Goal: Task Accomplishment & Management: Use online tool/utility

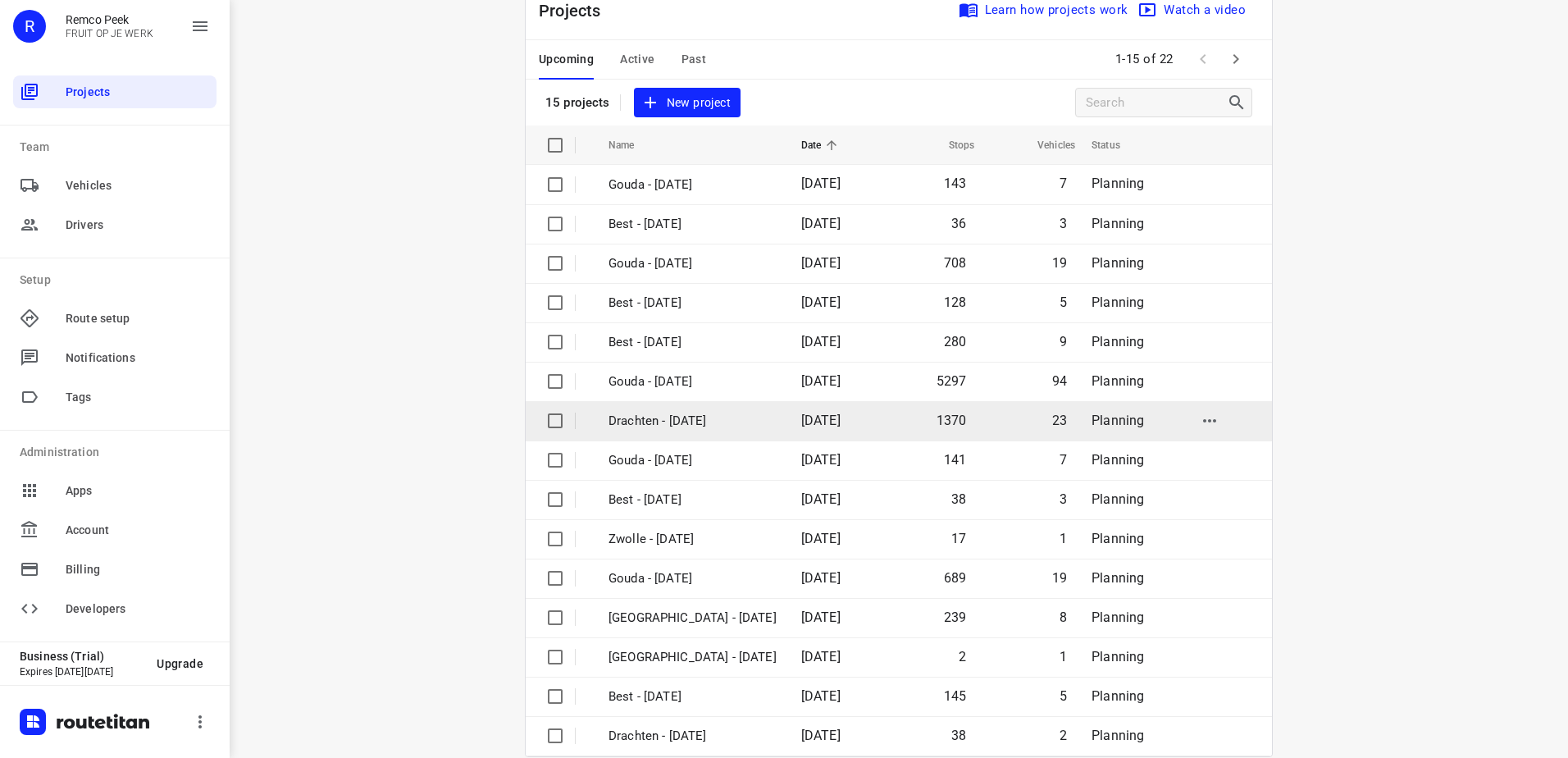
scroll to position [72, 0]
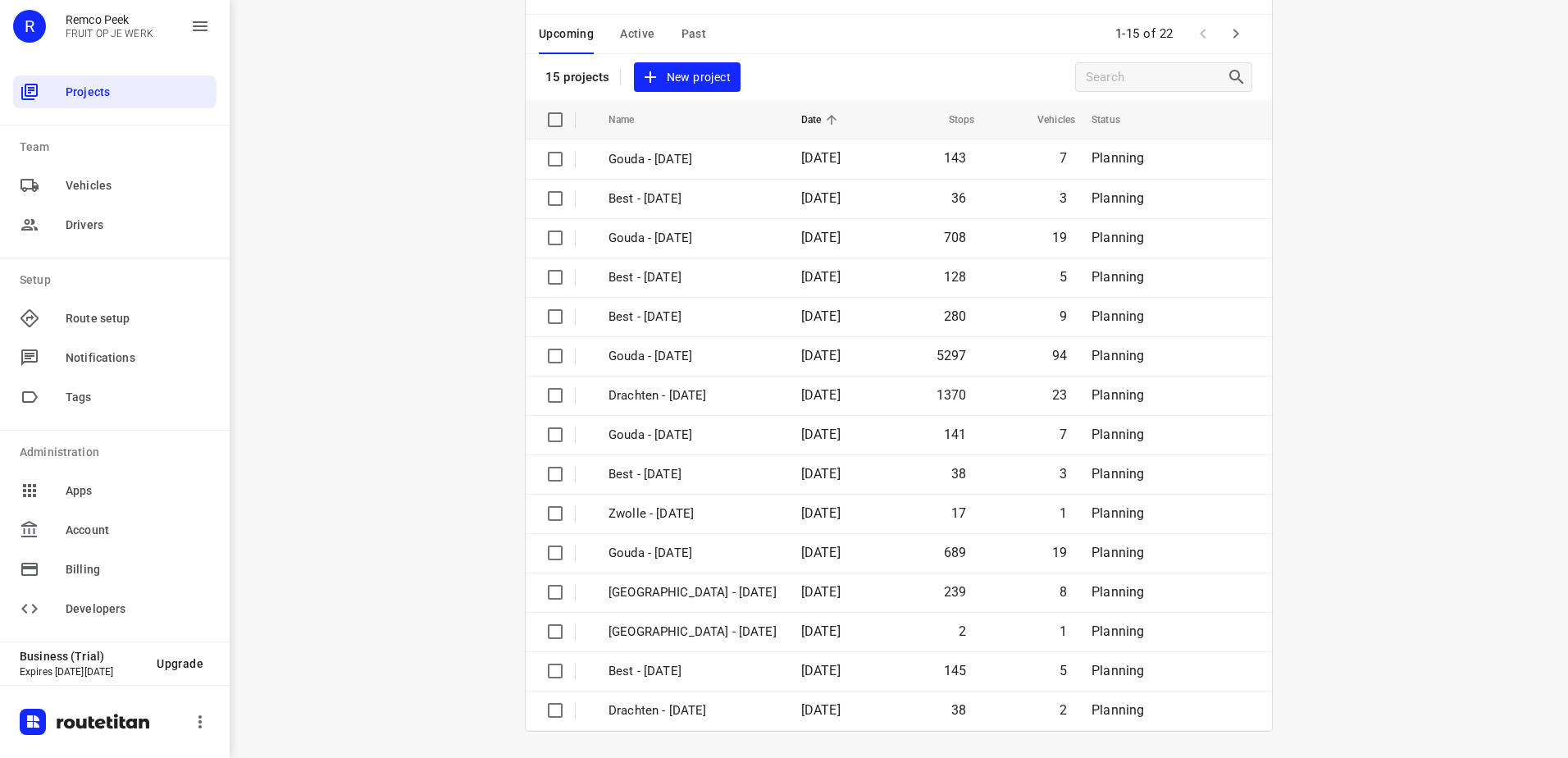
click at [1228, 39] on icon "button" at bounding box center [1236, 34] width 20 height 20
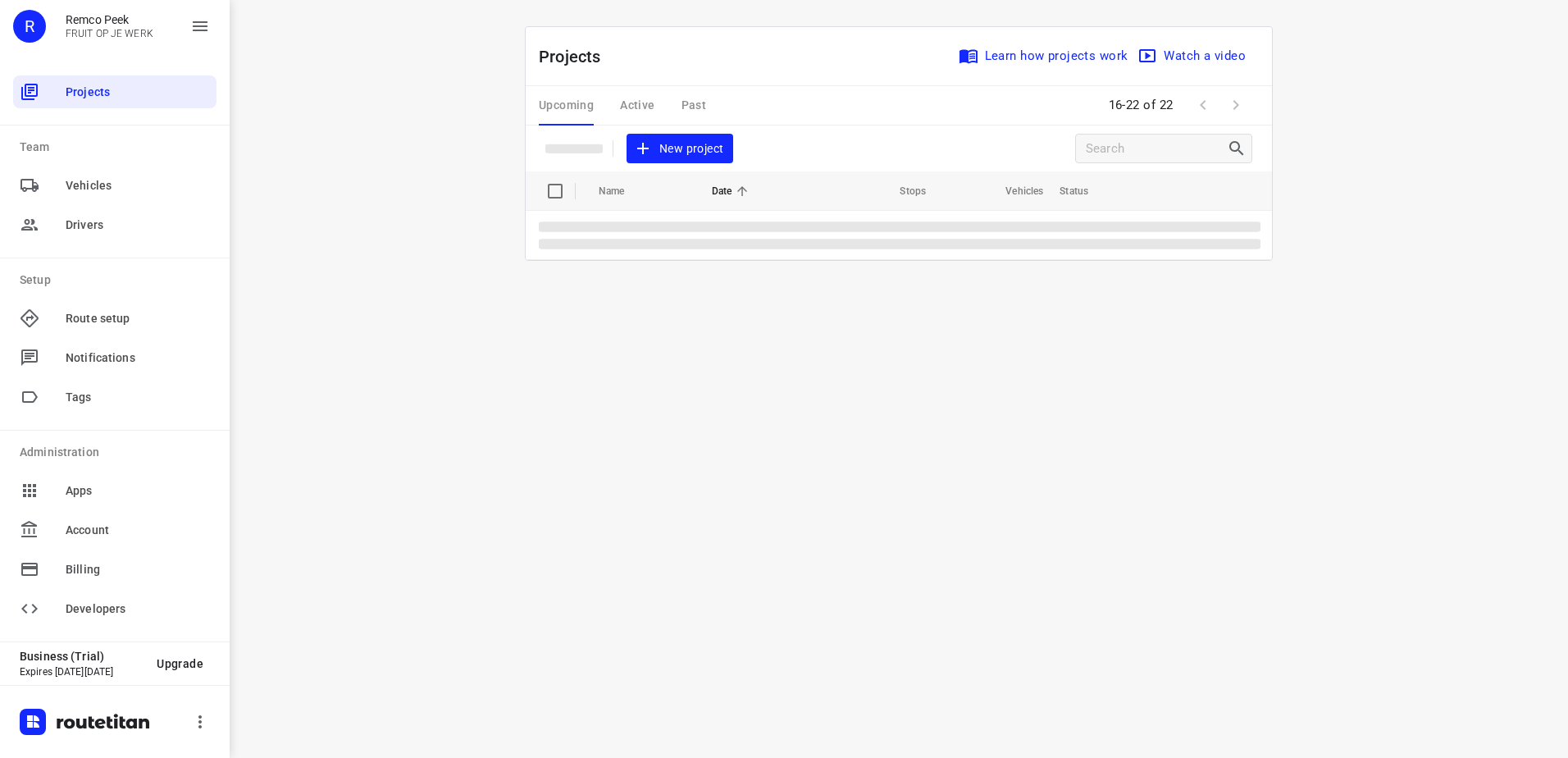
scroll to position [0, 0]
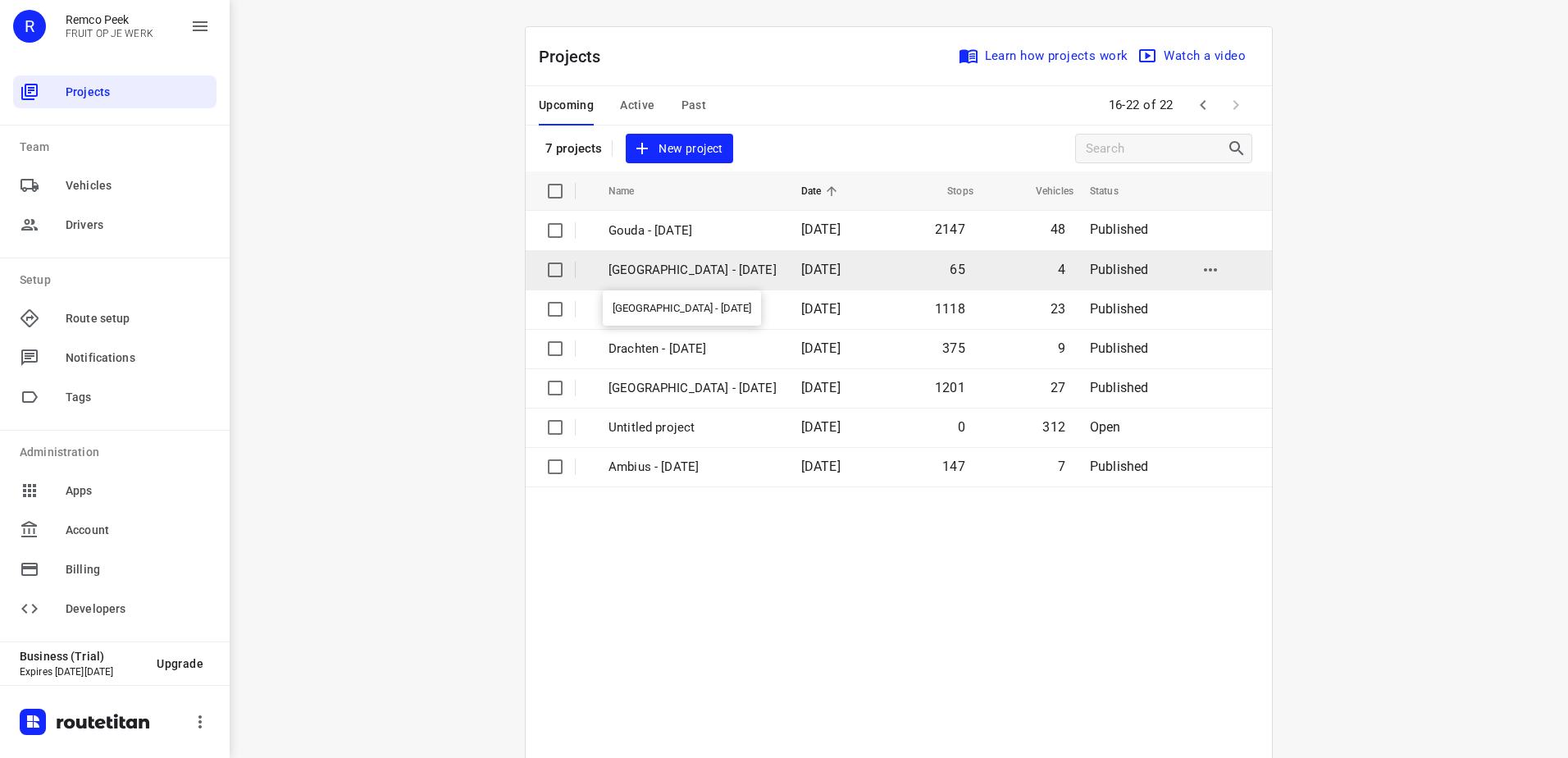
click at [661, 272] on p "[GEOGRAPHIC_DATA] - [DATE]" at bounding box center [693, 270] width 168 height 19
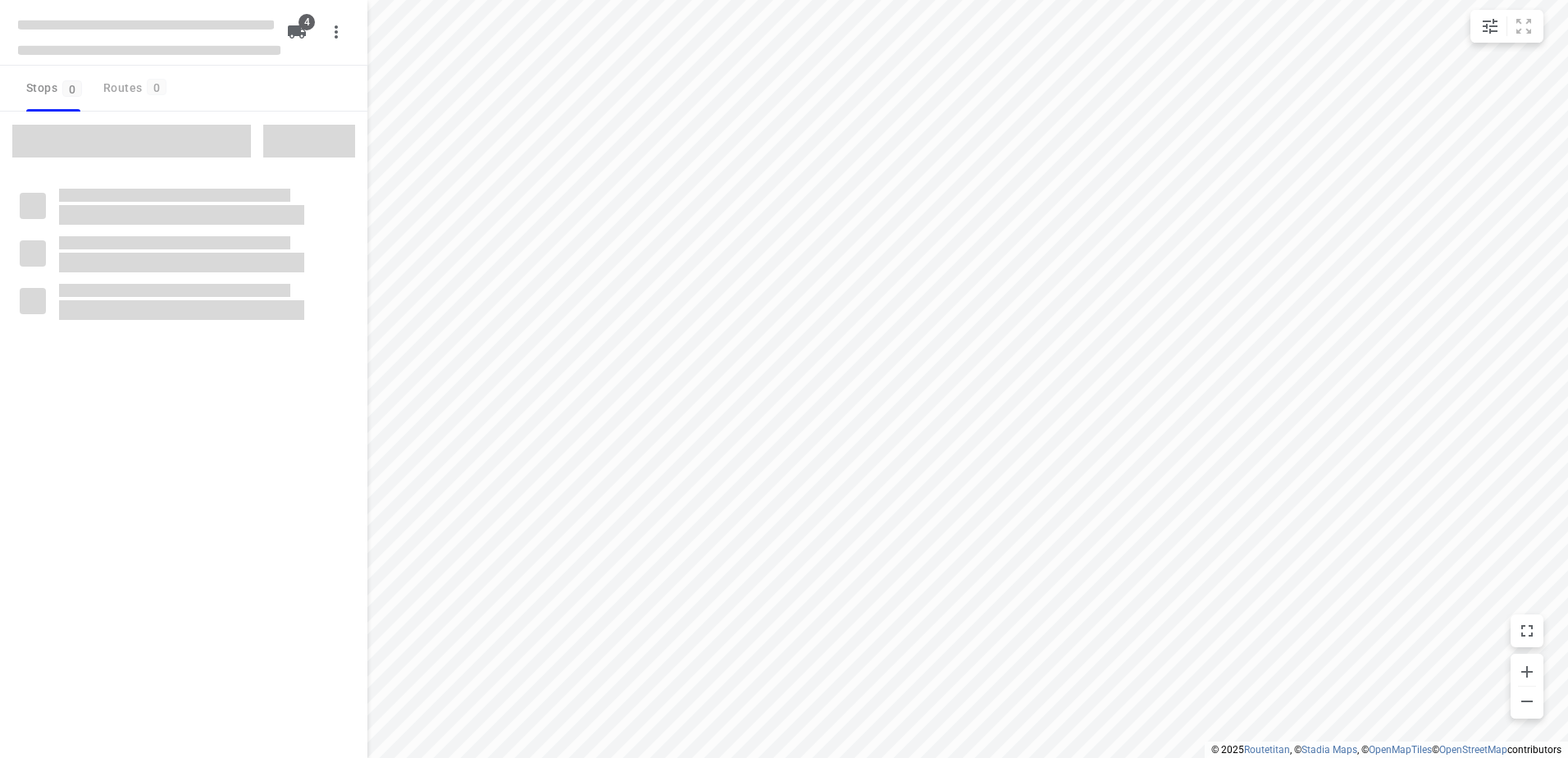
checkbox input "true"
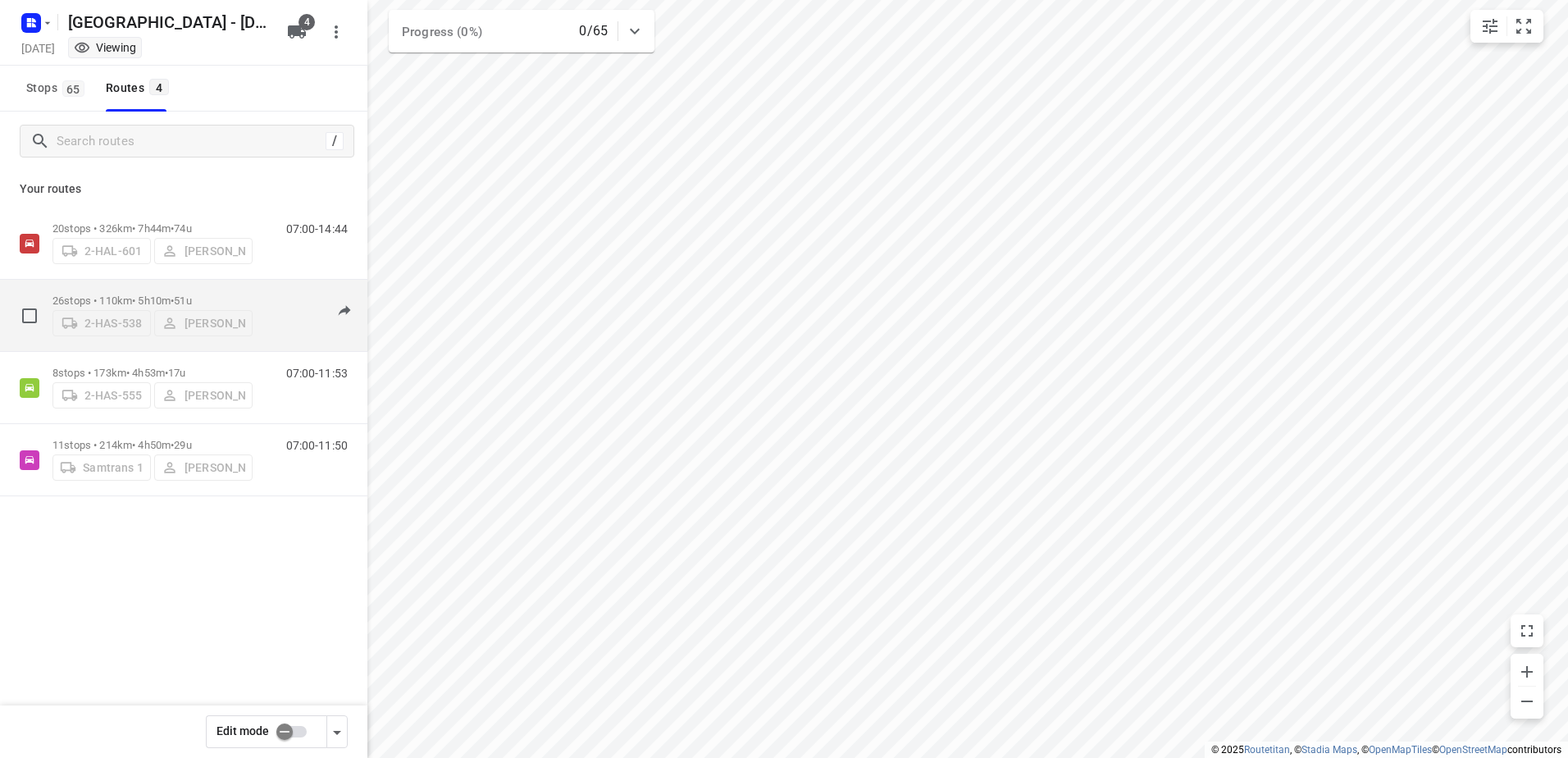
click at [199, 323] on div "2-HAS-538 [PERSON_NAME]" at bounding box center [152, 322] width 200 height 30
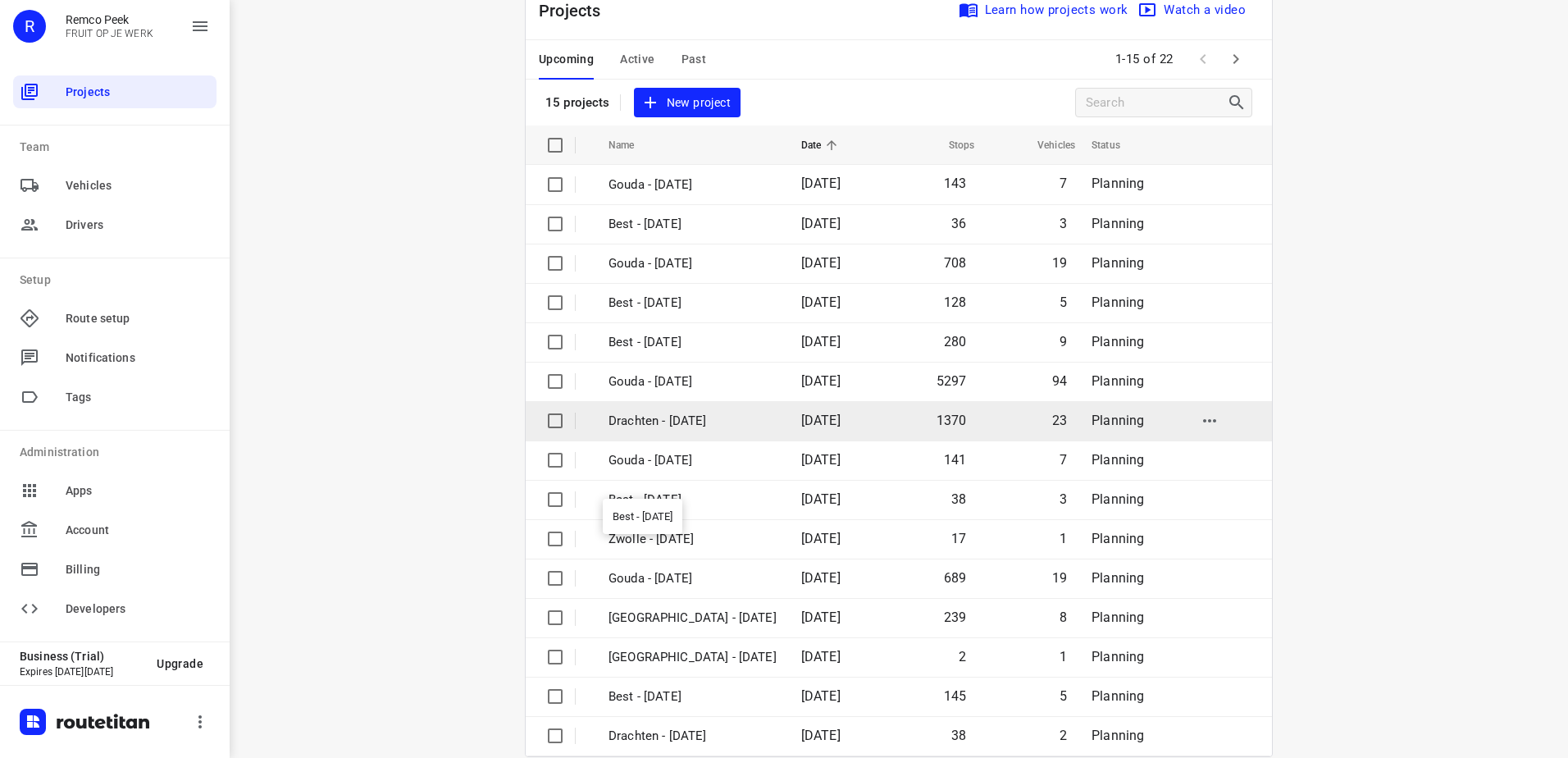
scroll to position [72, 0]
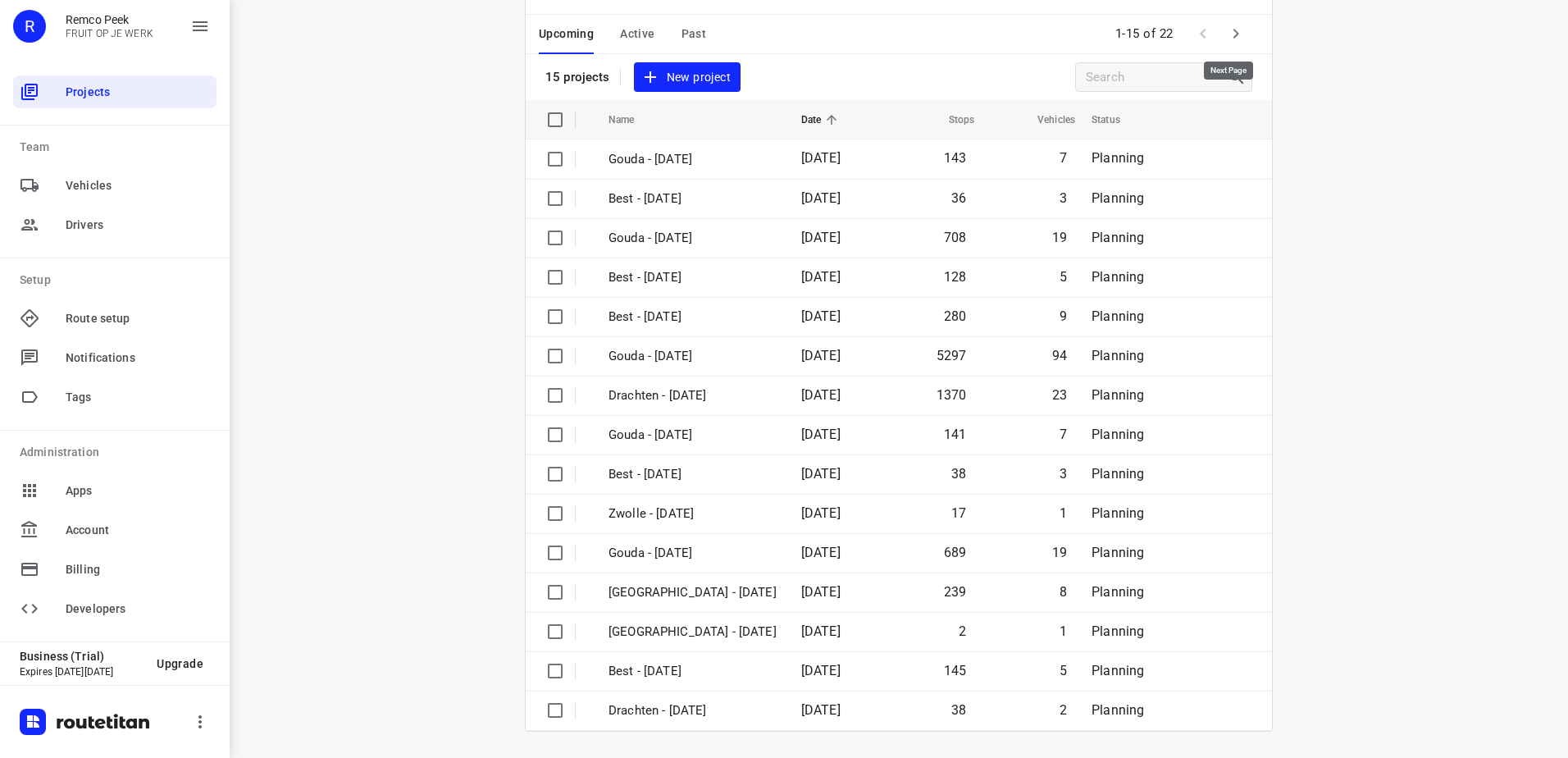
click at [1233, 36] on icon "button" at bounding box center [1236, 34] width 6 height 10
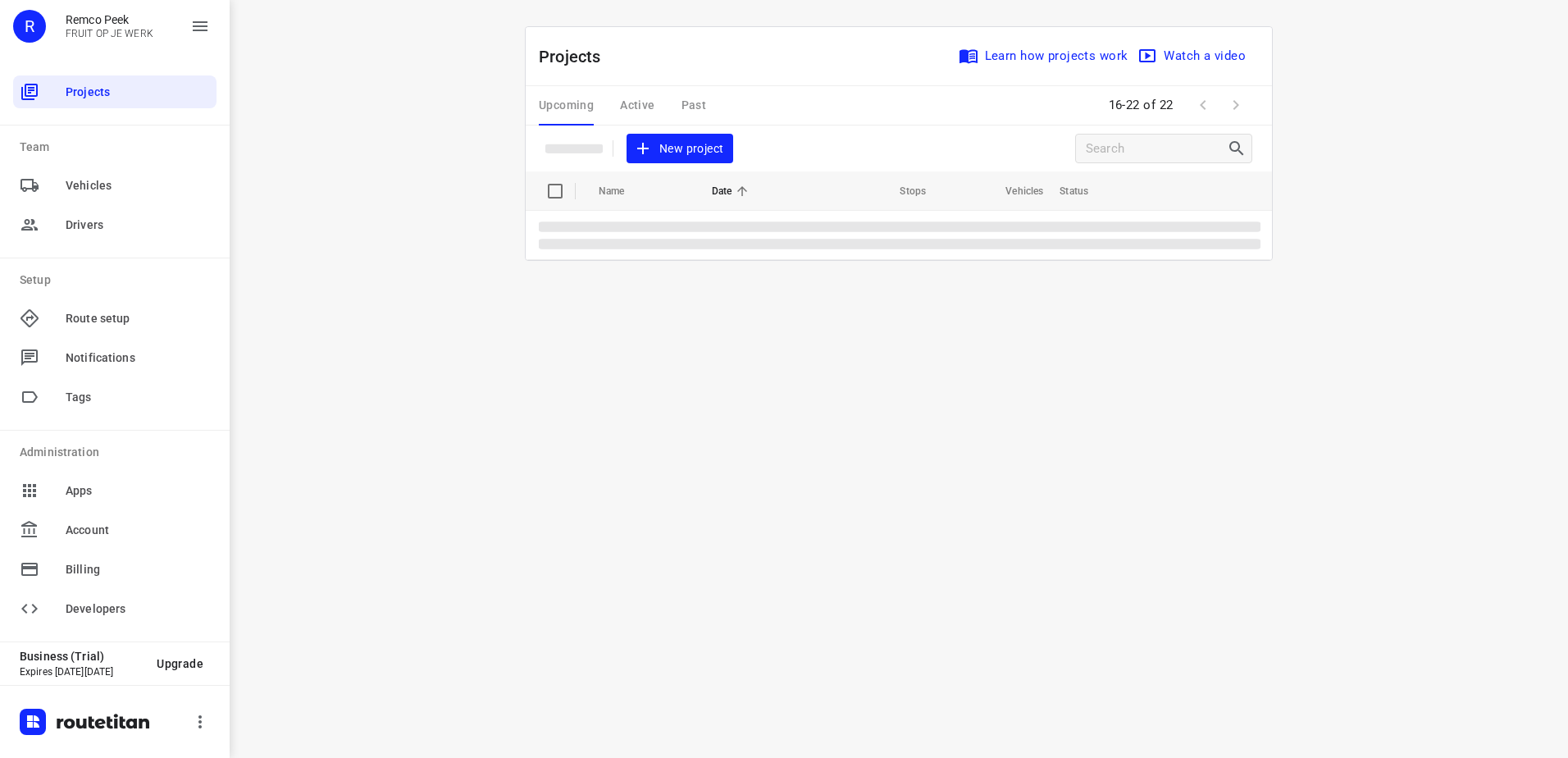
scroll to position [0, 0]
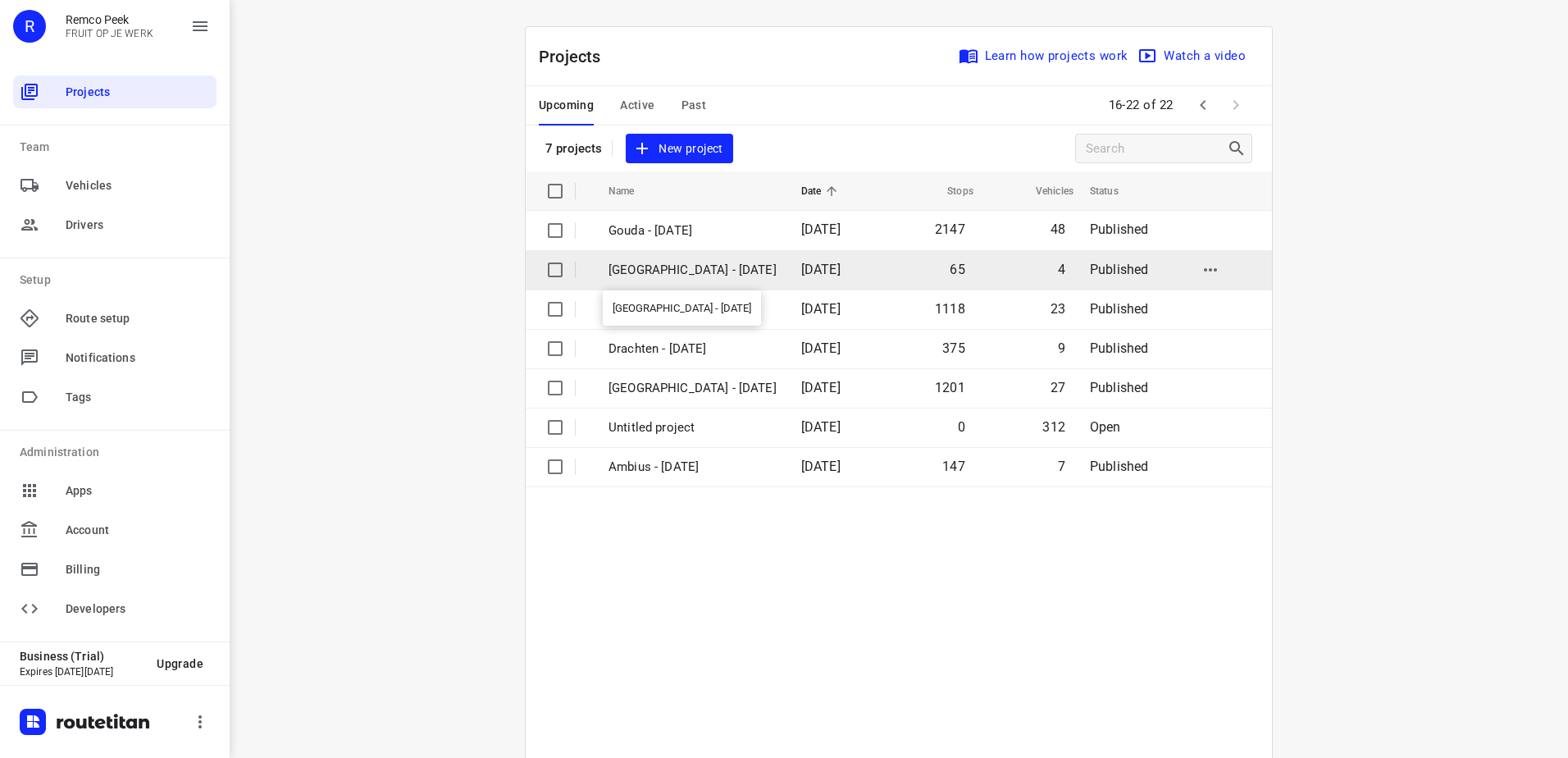
click at [645, 272] on p "[GEOGRAPHIC_DATA] - [DATE]" at bounding box center [693, 270] width 168 height 19
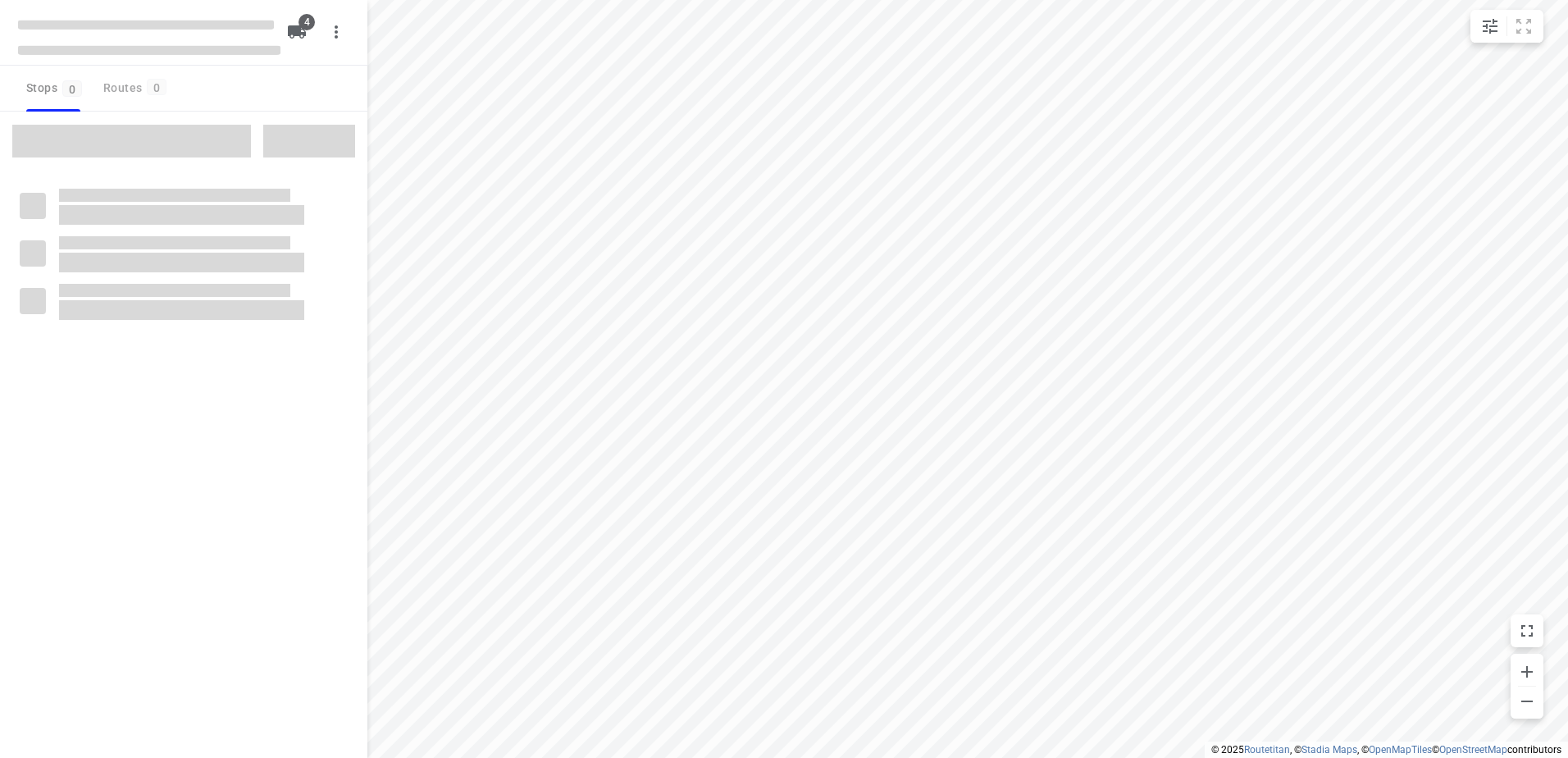
checkbox input "true"
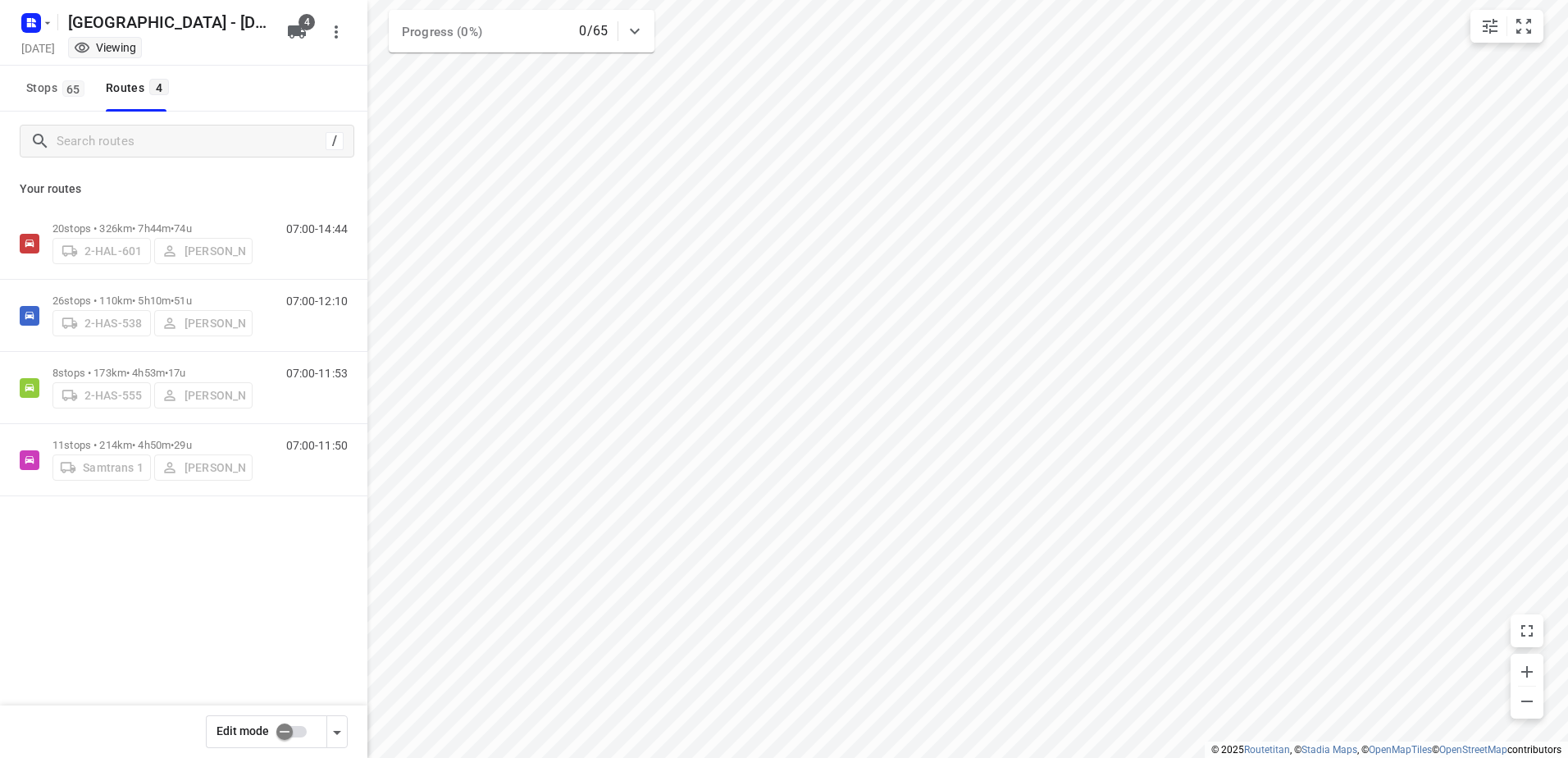
click at [281, 728] on input "checkbox" at bounding box center [285, 732] width 94 height 31
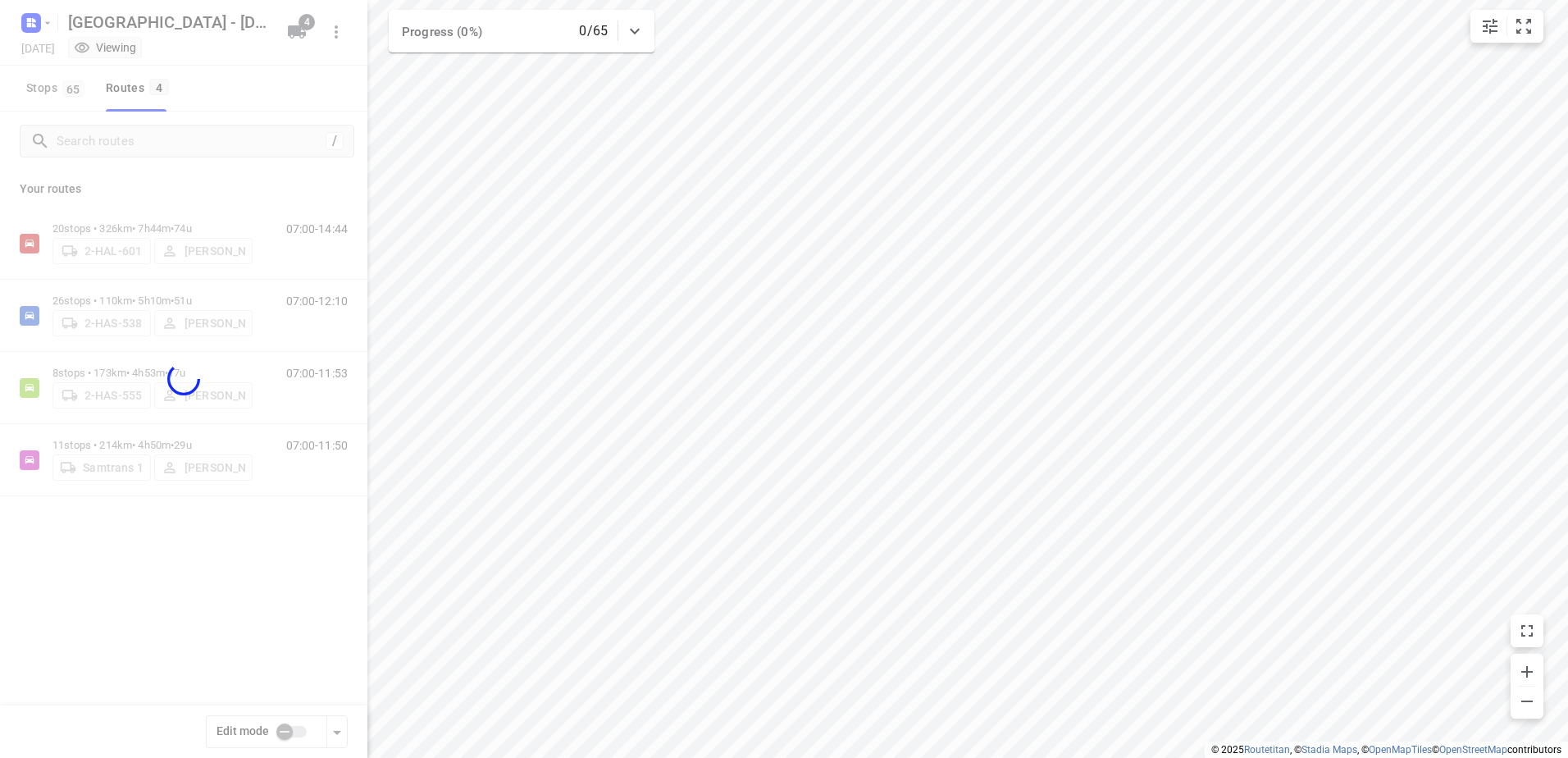
checkbox input "true"
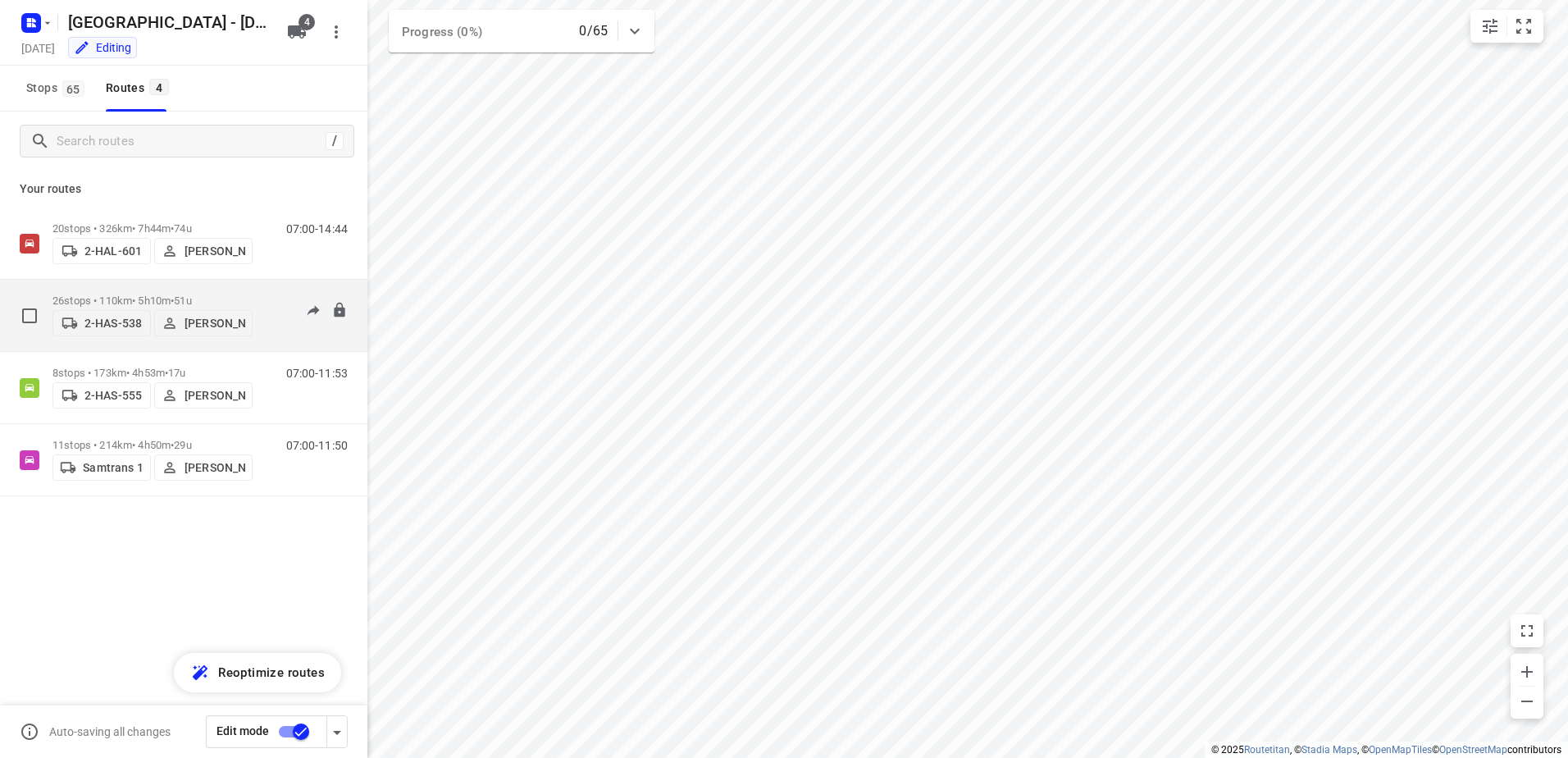
click at [213, 323] on p "[PERSON_NAME]" at bounding box center [215, 323] width 61 height 13
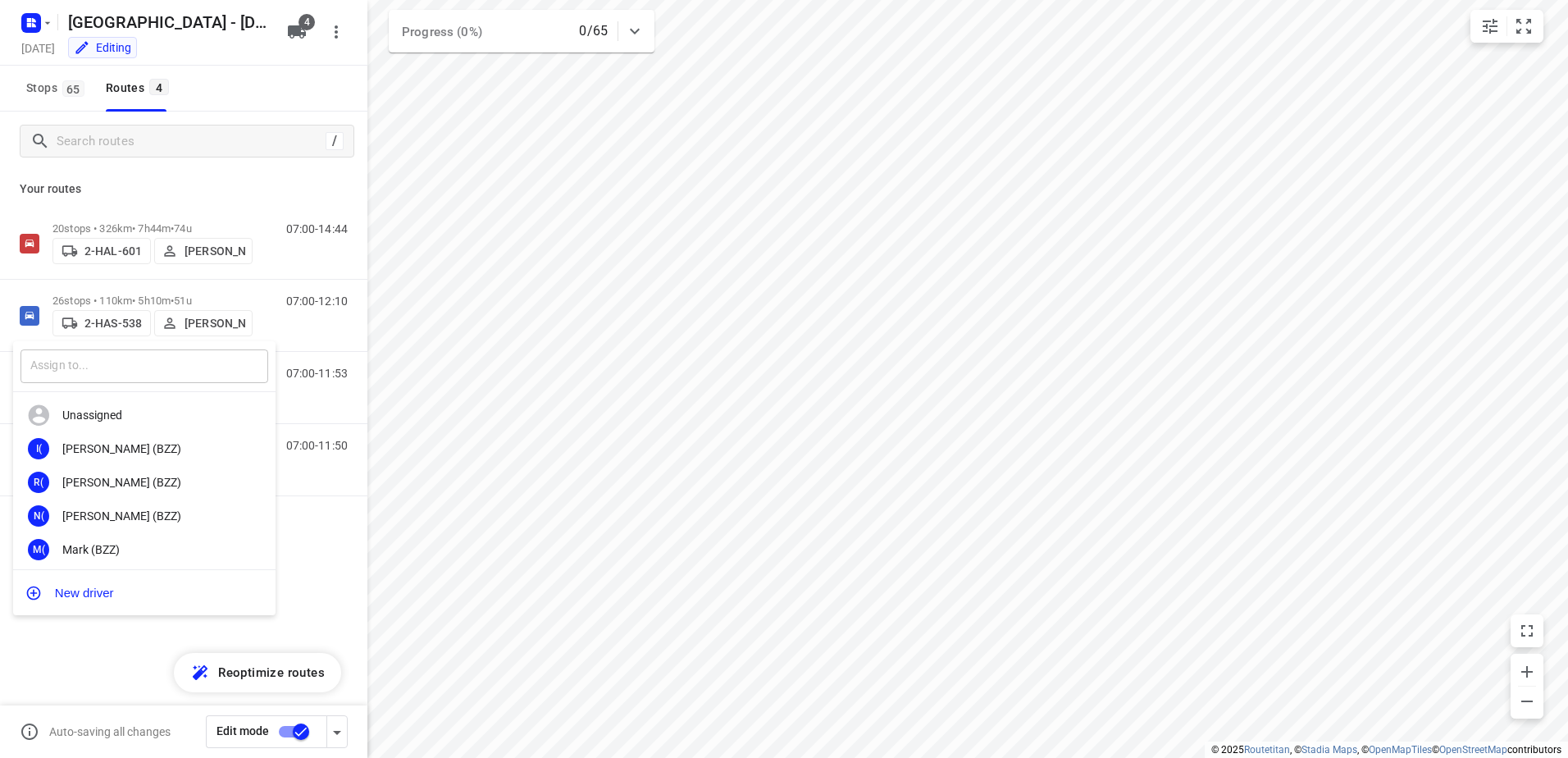
click at [151, 375] on input "text" at bounding box center [144, 366] width 248 height 34
type input "f"
click at [39, 658] on div at bounding box center [784, 379] width 1568 height 758
